Goal: Check status: Check status

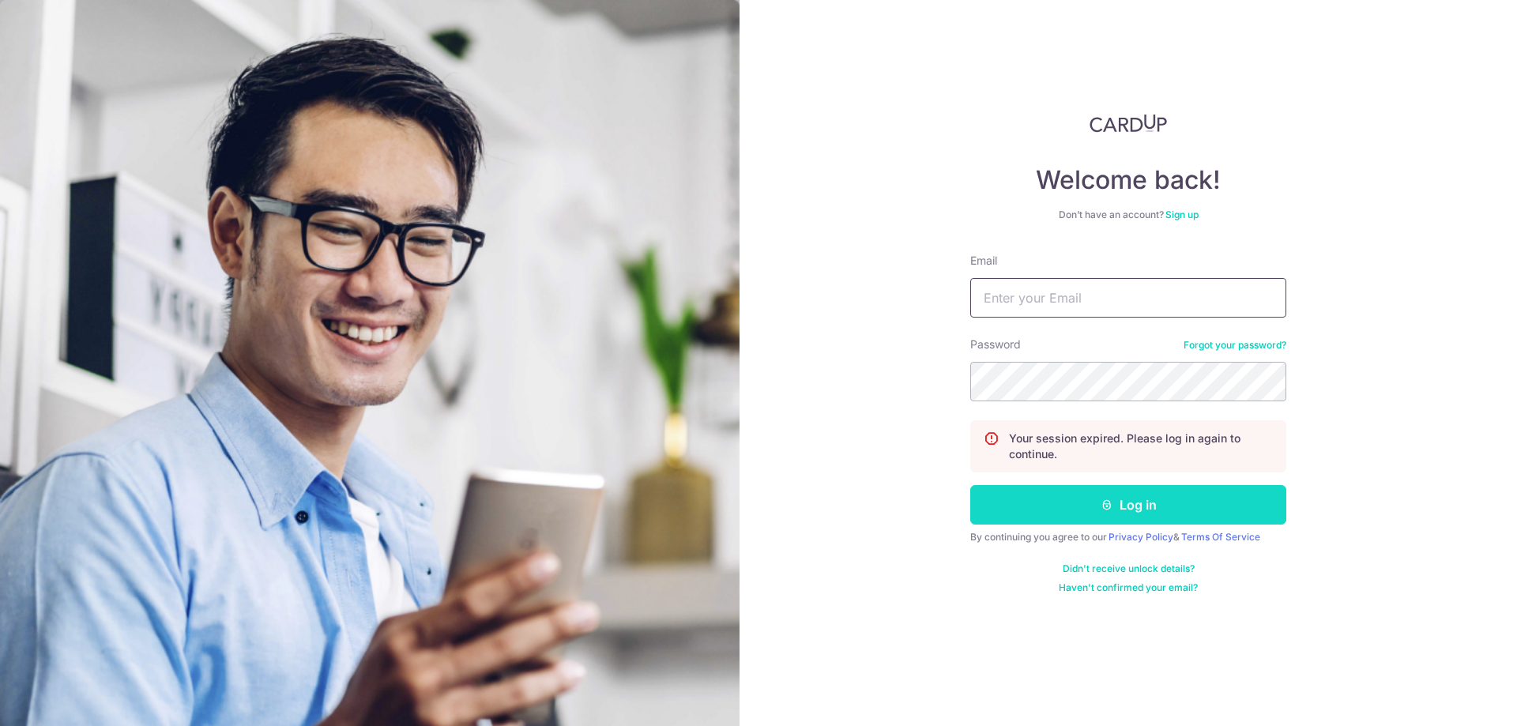
type input "[EMAIL_ADDRESS][DOMAIN_NAME]"
click at [1125, 516] on button "Log in" at bounding box center [1128, 505] width 316 height 40
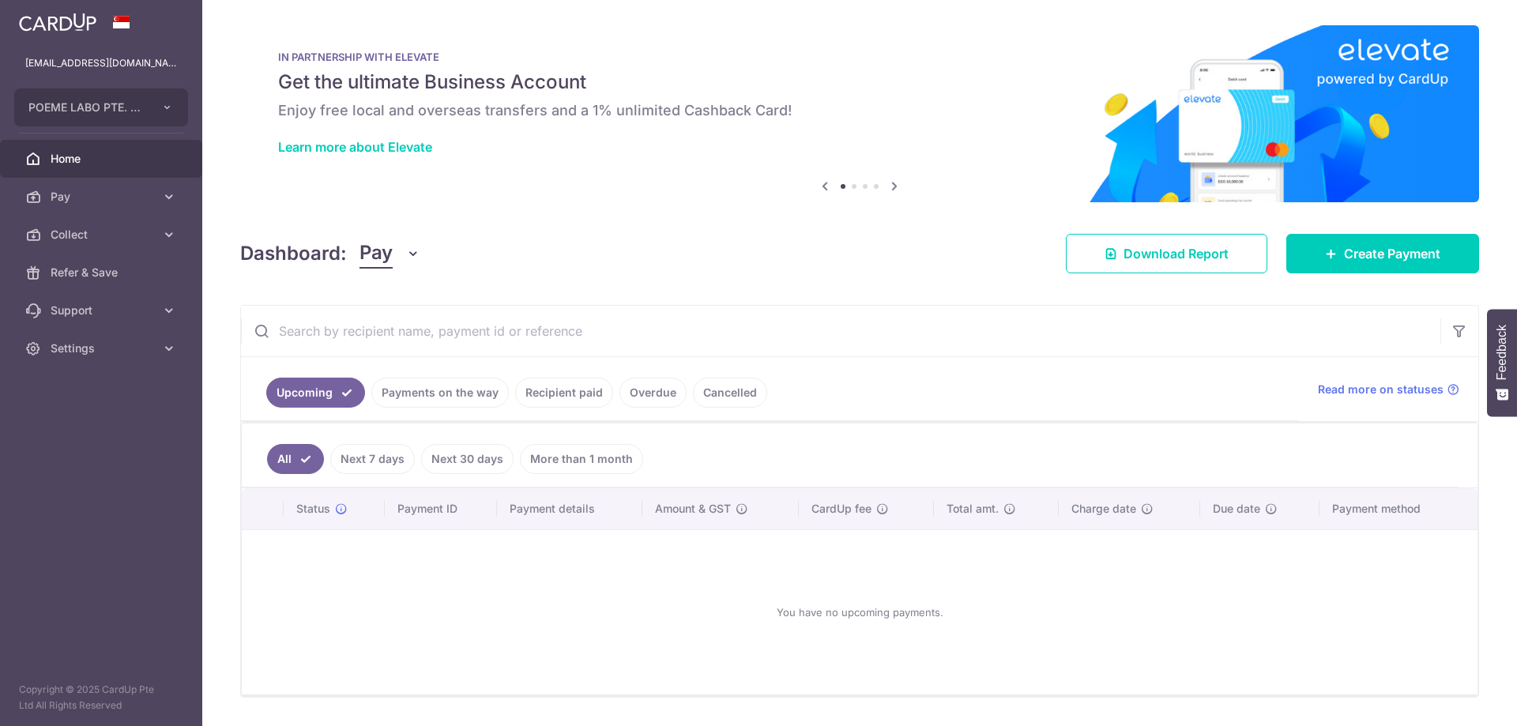
click at [438, 400] on link "Payments on the way" at bounding box center [439, 393] width 137 height 30
click at [467, 393] on link "Payments on the way" at bounding box center [439, 393] width 137 height 30
